Goal: Information Seeking & Learning: Find specific page/section

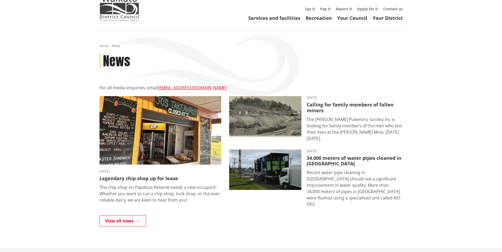
scroll to position [53, 0]
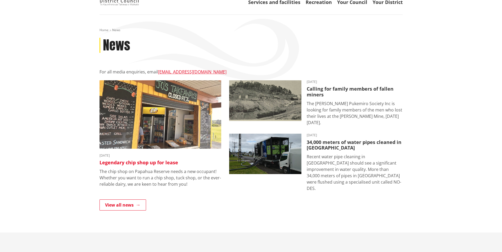
click at [157, 165] on h3 "Legendary chip shop up for lease" at bounding box center [160, 163] width 122 height 6
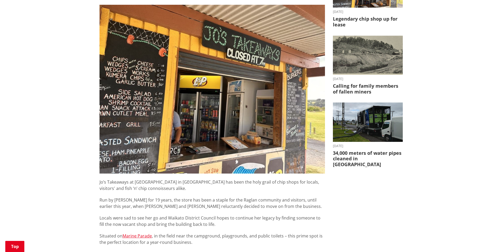
scroll to position [132, 0]
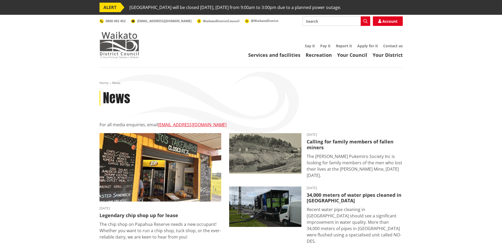
click at [121, 48] on img at bounding box center [119, 45] width 40 height 26
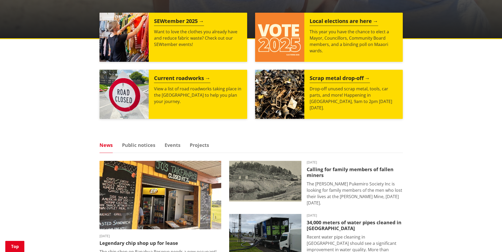
scroll to position [265, 0]
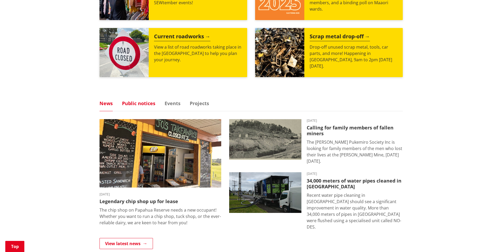
click at [144, 103] on link "Public notices" at bounding box center [138, 103] width 33 height 5
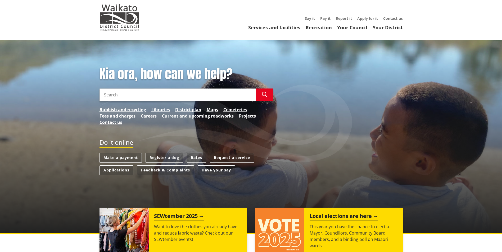
scroll to position [0, 0]
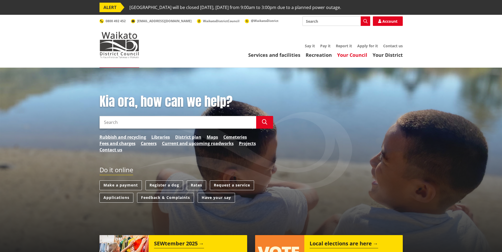
click at [352, 57] on link "Your Council" at bounding box center [352, 55] width 30 height 6
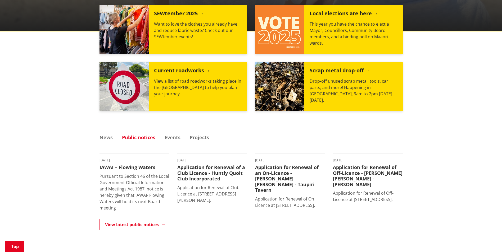
scroll to position [238, 0]
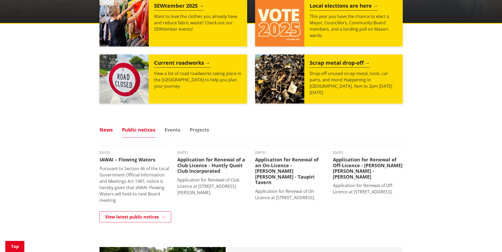
click at [108, 131] on link "News" at bounding box center [105, 130] width 13 height 5
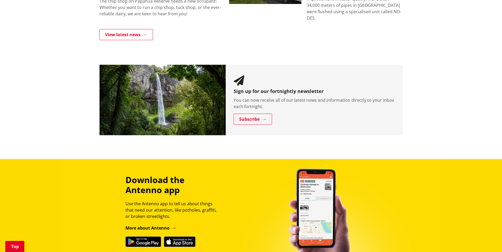
scroll to position [476, 0]
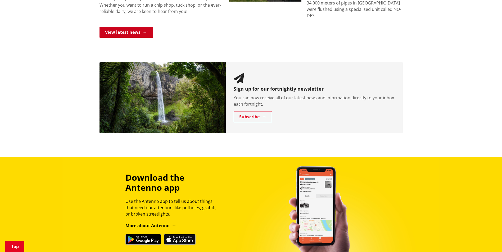
click at [129, 27] on link "View latest news" at bounding box center [125, 32] width 53 height 11
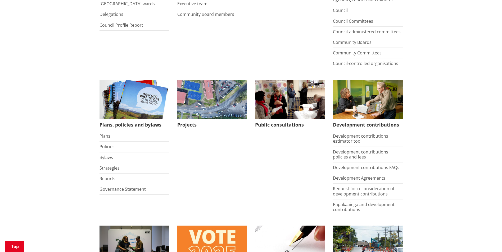
scroll to position [265, 0]
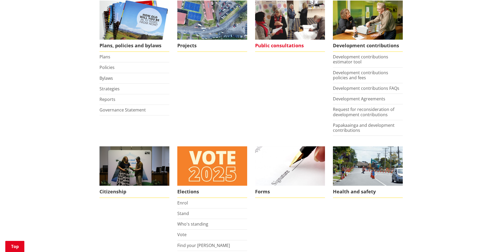
click at [275, 46] on span "Public consultations" at bounding box center [290, 46] width 70 height 12
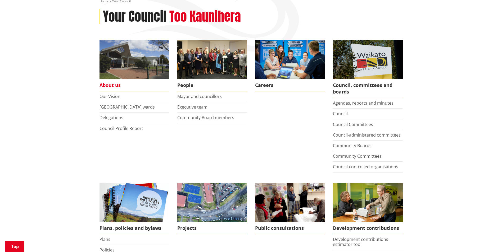
scroll to position [79, 0]
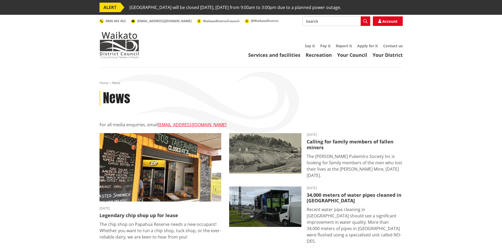
scroll to position [79, 0]
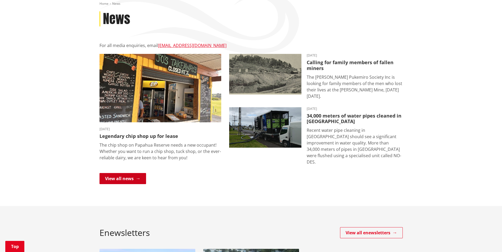
click at [130, 173] on link "View all news" at bounding box center [122, 178] width 47 height 11
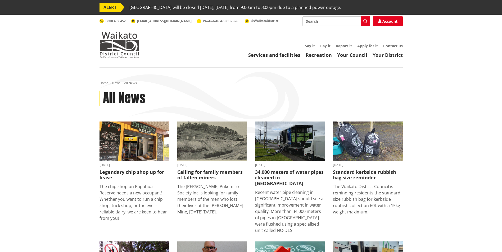
click at [324, 20] on input "Search" at bounding box center [336, 21] width 68 height 10
click at [329, 34] on div "Notified resource consents" at bounding box center [336, 31] width 67 height 10
type input "Notified resource consents"
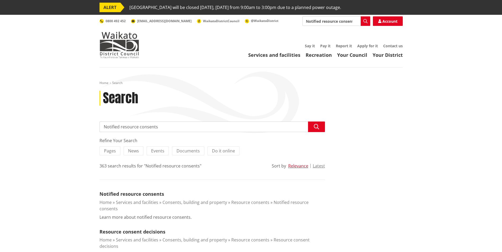
scroll to position [53, 0]
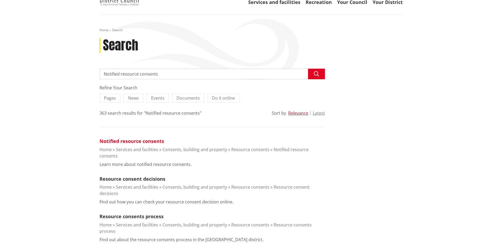
click at [148, 139] on link "Notified resource consents" at bounding box center [131, 141] width 65 height 6
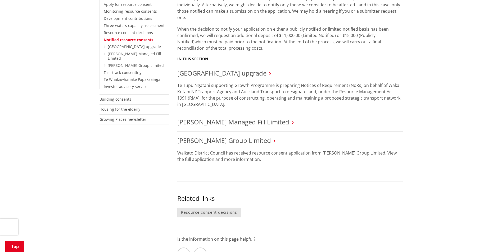
scroll to position [212, 0]
